Goal: Information Seeking & Learning: Learn about a topic

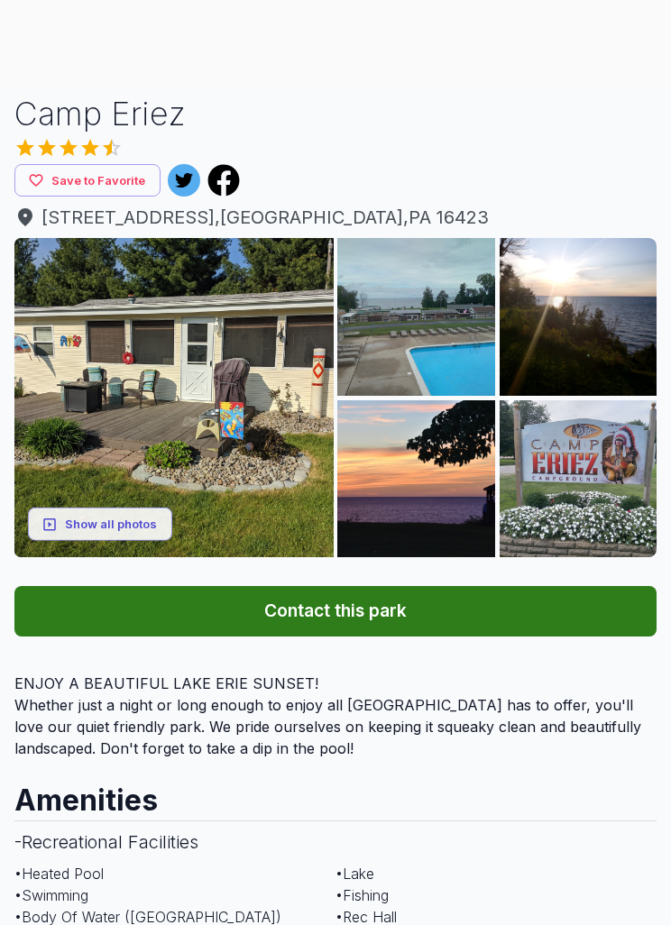
scroll to position [166, 0]
click at [142, 530] on button "Show all photos" at bounding box center [100, 523] width 144 height 33
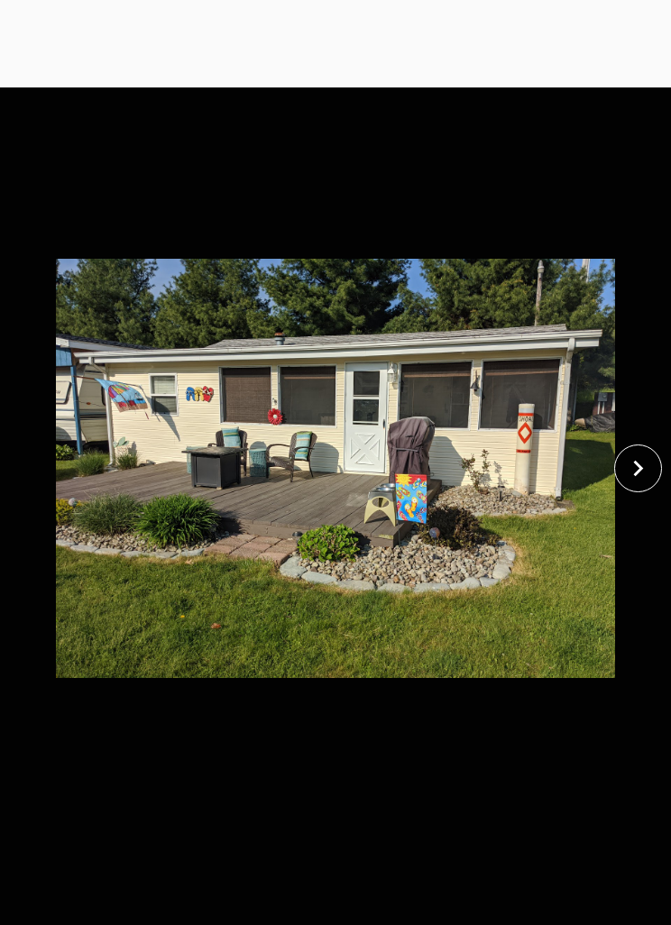
click at [637, 484] on icon "close" at bounding box center [638, 468] width 32 height 32
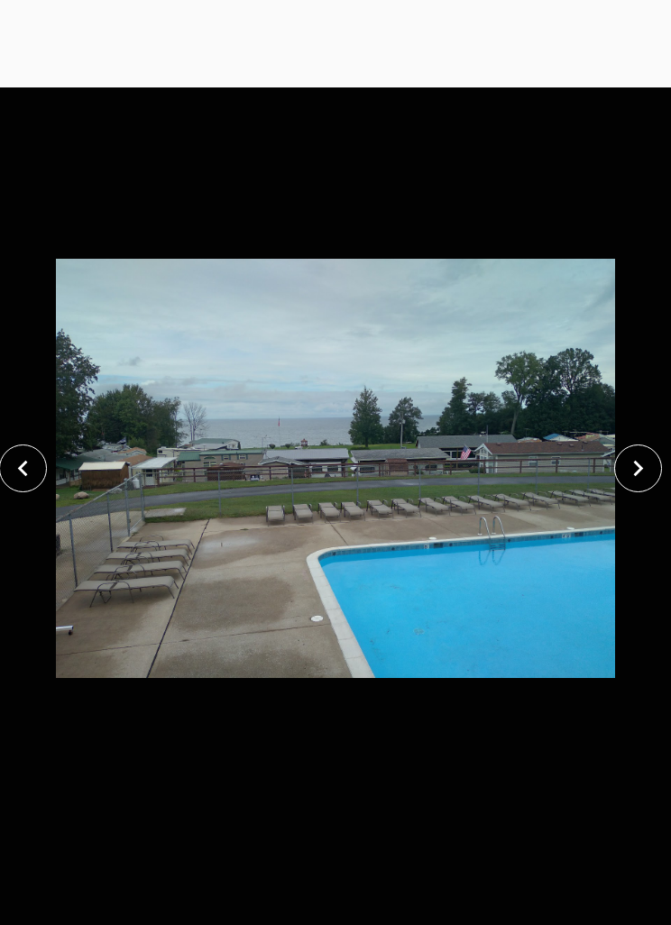
click at [618, 489] on button "close" at bounding box center [638, 468] width 48 height 48
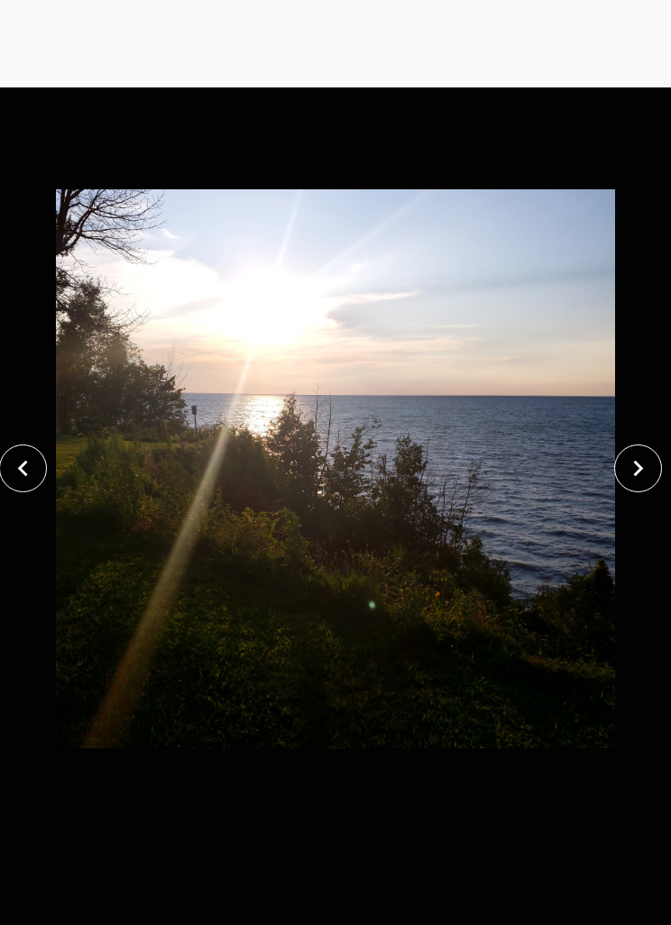
click at [629, 484] on icon "close" at bounding box center [638, 468] width 32 height 32
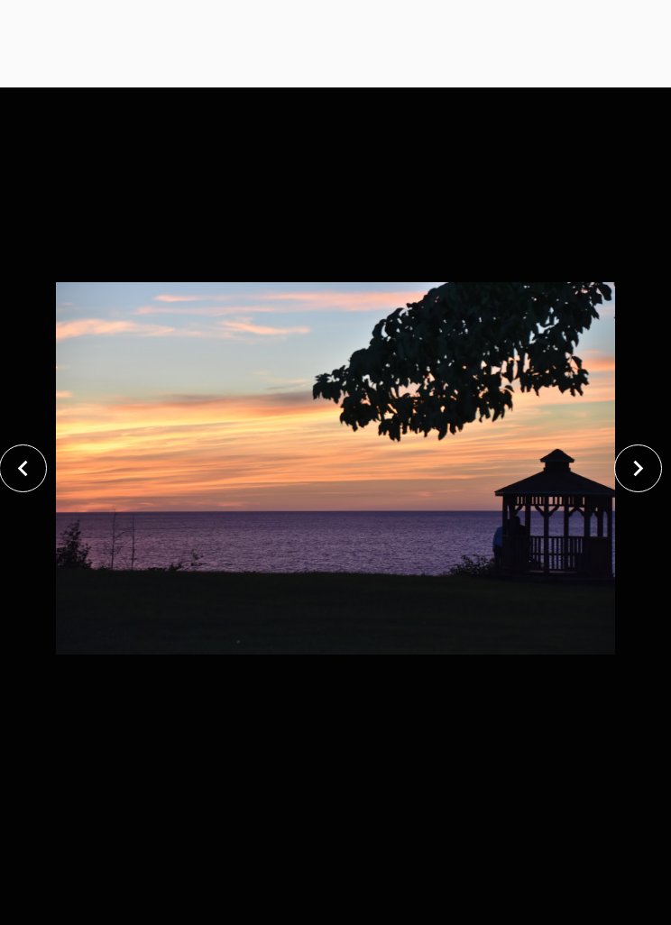
click at [638, 477] on icon "close" at bounding box center [638, 469] width 10 height 16
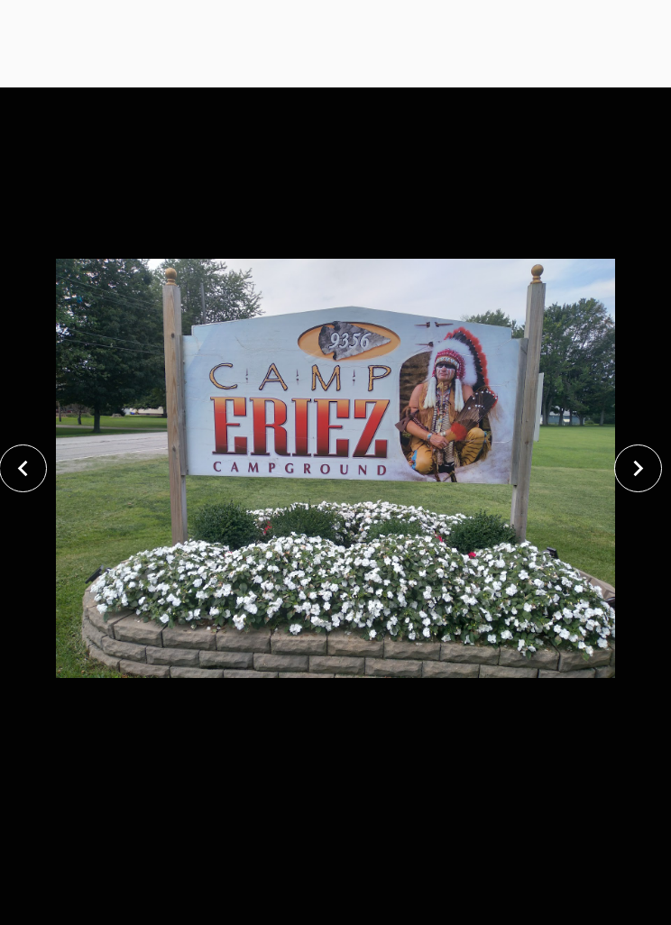
click at [635, 484] on icon "close" at bounding box center [638, 468] width 32 height 32
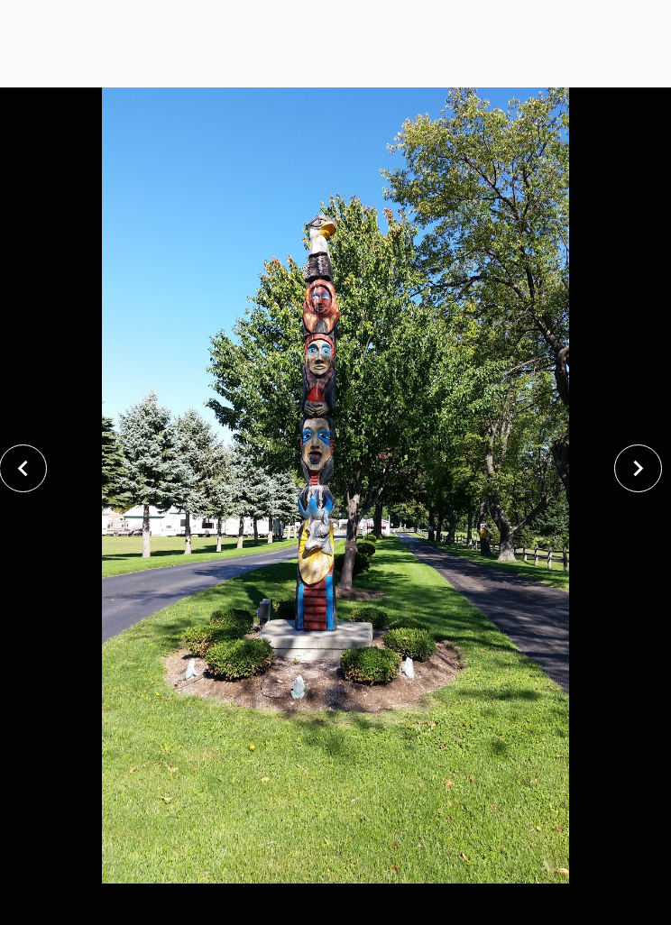
click at [636, 477] on icon "close" at bounding box center [638, 469] width 10 height 16
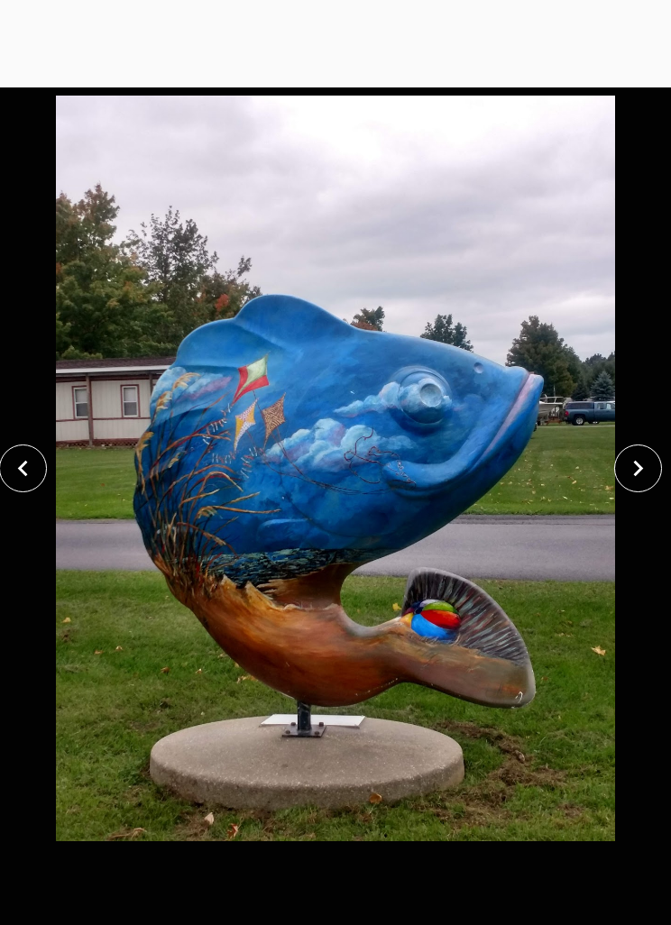
click at [638, 484] on icon "close" at bounding box center [638, 468] width 32 height 32
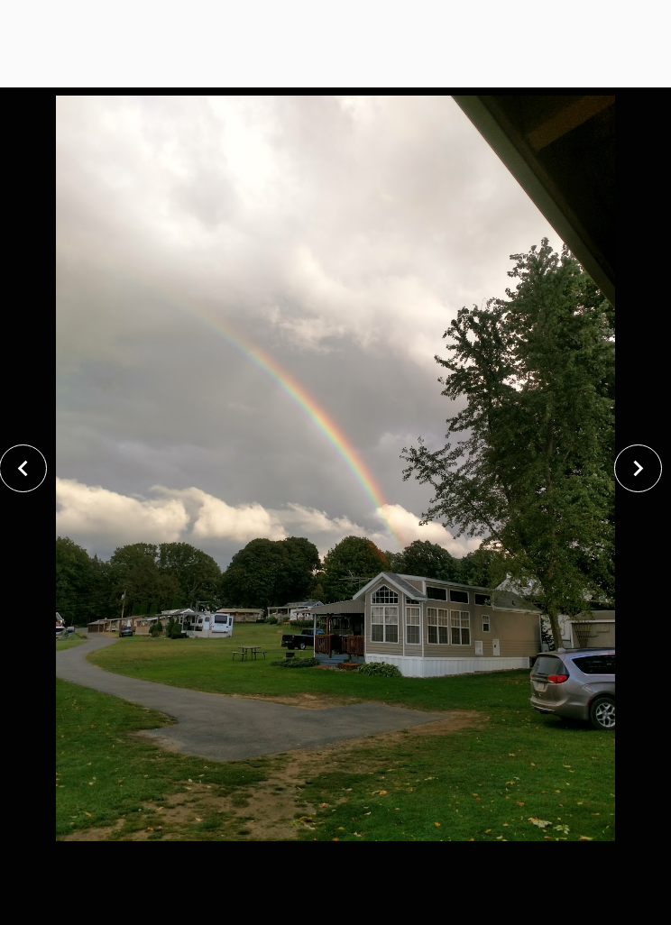
click at [639, 477] on icon "close" at bounding box center [638, 469] width 10 height 16
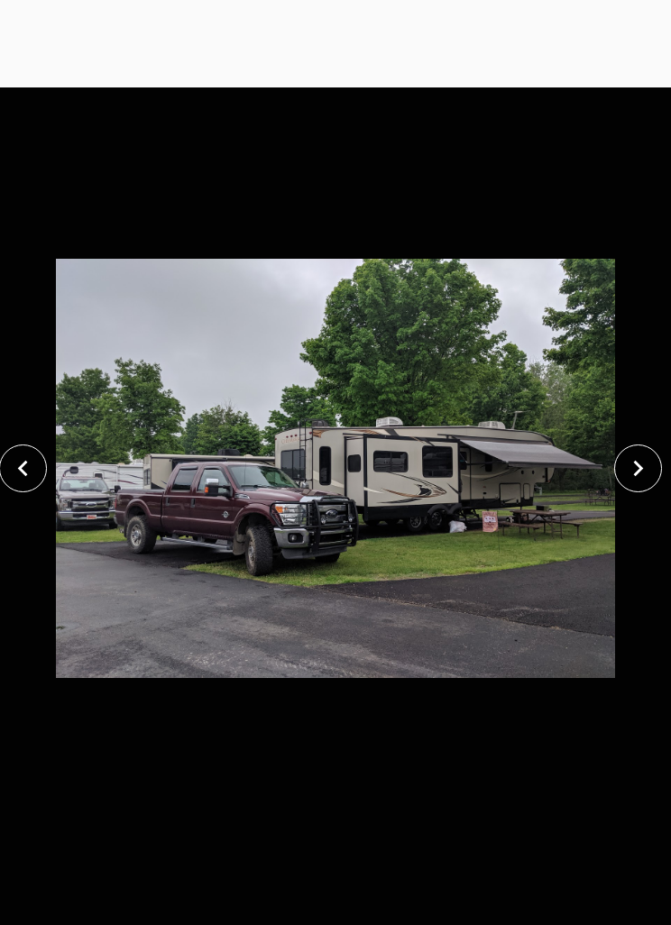
click at [637, 477] on icon "close" at bounding box center [638, 469] width 10 height 16
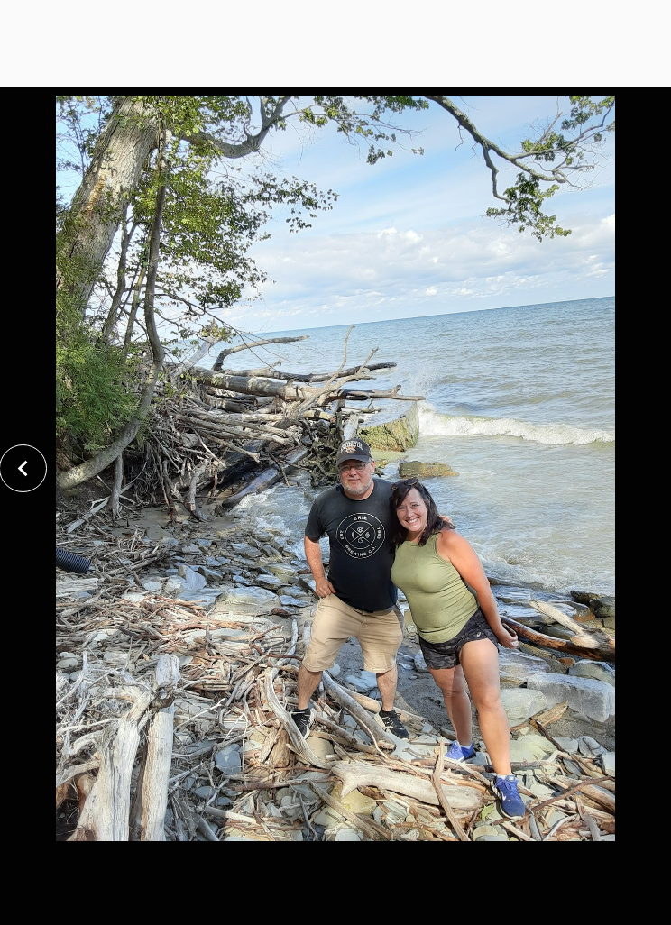
click at [661, 503] on div at bounding box center [335, 468] width 671 height 830
click at [375, 914] on div at bounding box center [335, 903] width 671 height 41
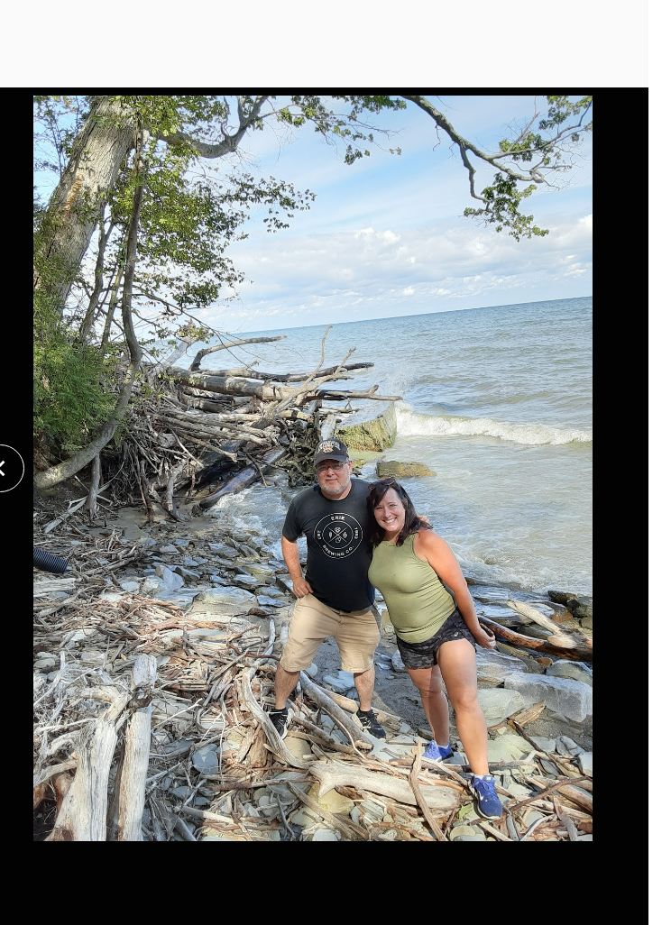
scroll to position [0, 23]
